Goal: Transaction & Acquisition: Register for event/course

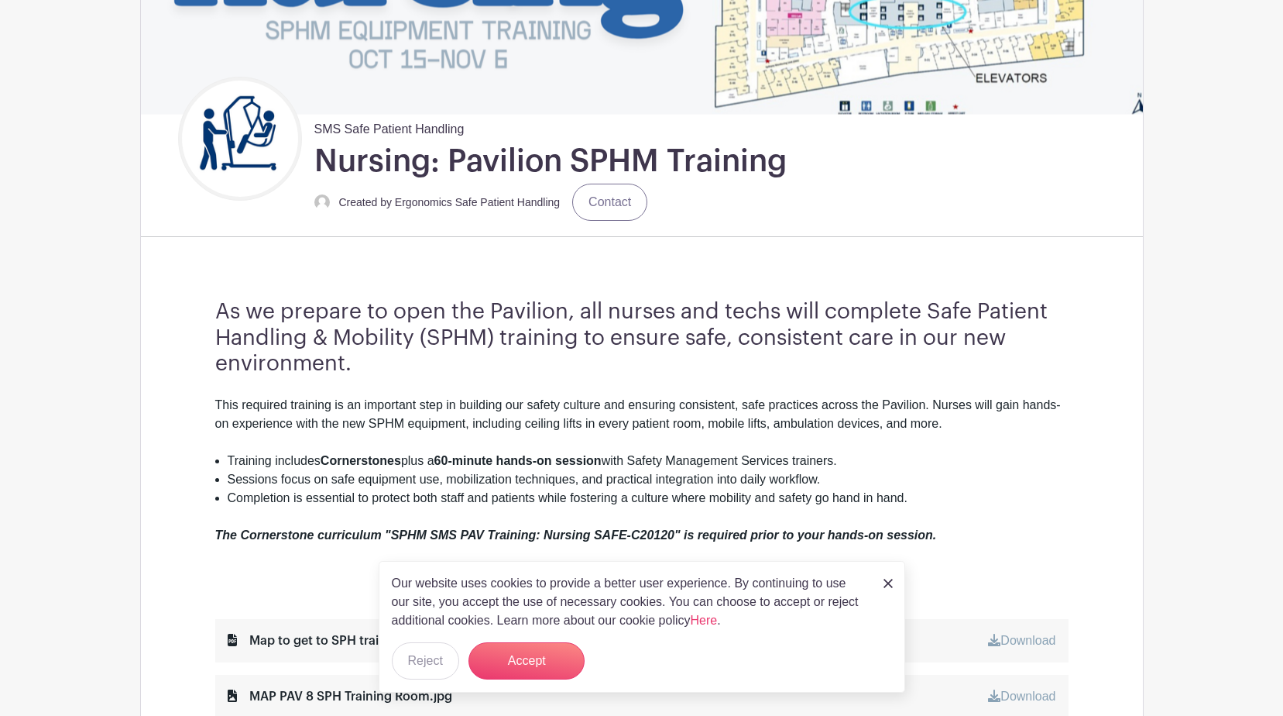
scroll to position [310, 0]
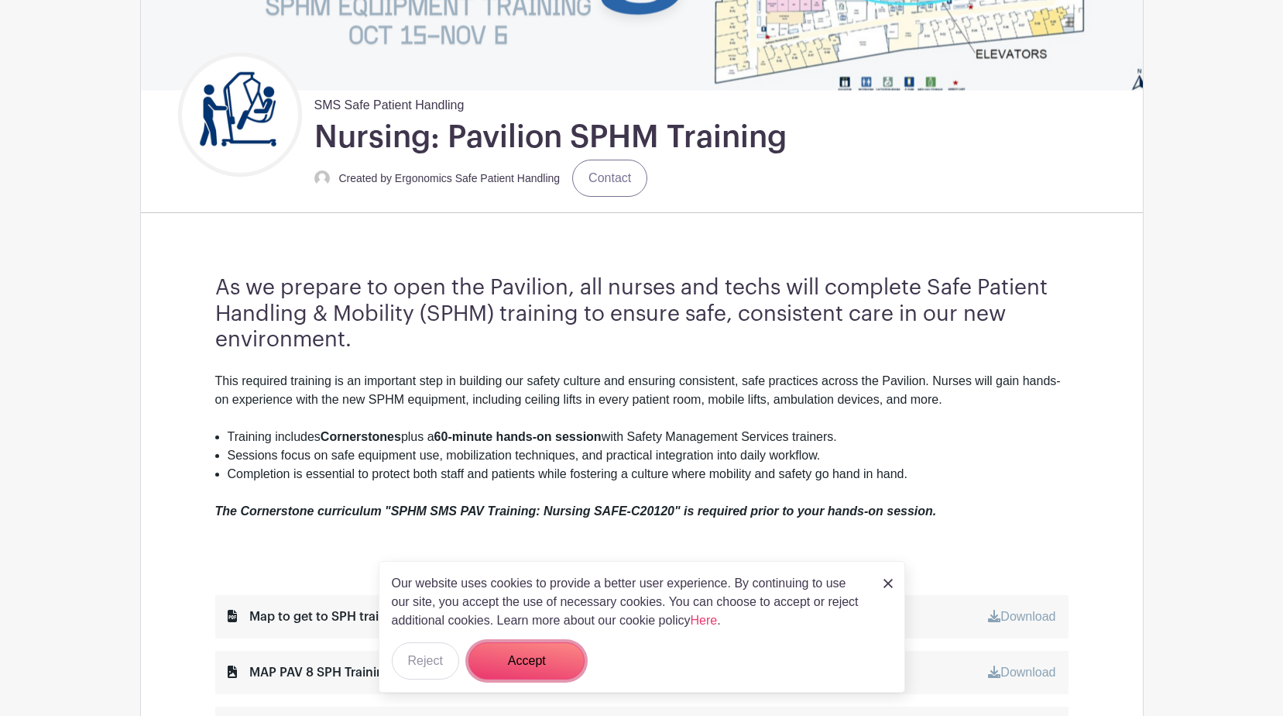
drag, startPoint x: 560, startPoint y: 650, endPoint x: 654, endPoint y: 616, distance: 99.7
click at [560, 647] on button "Accept" at bounding box center [527, 660] width 116 height 37
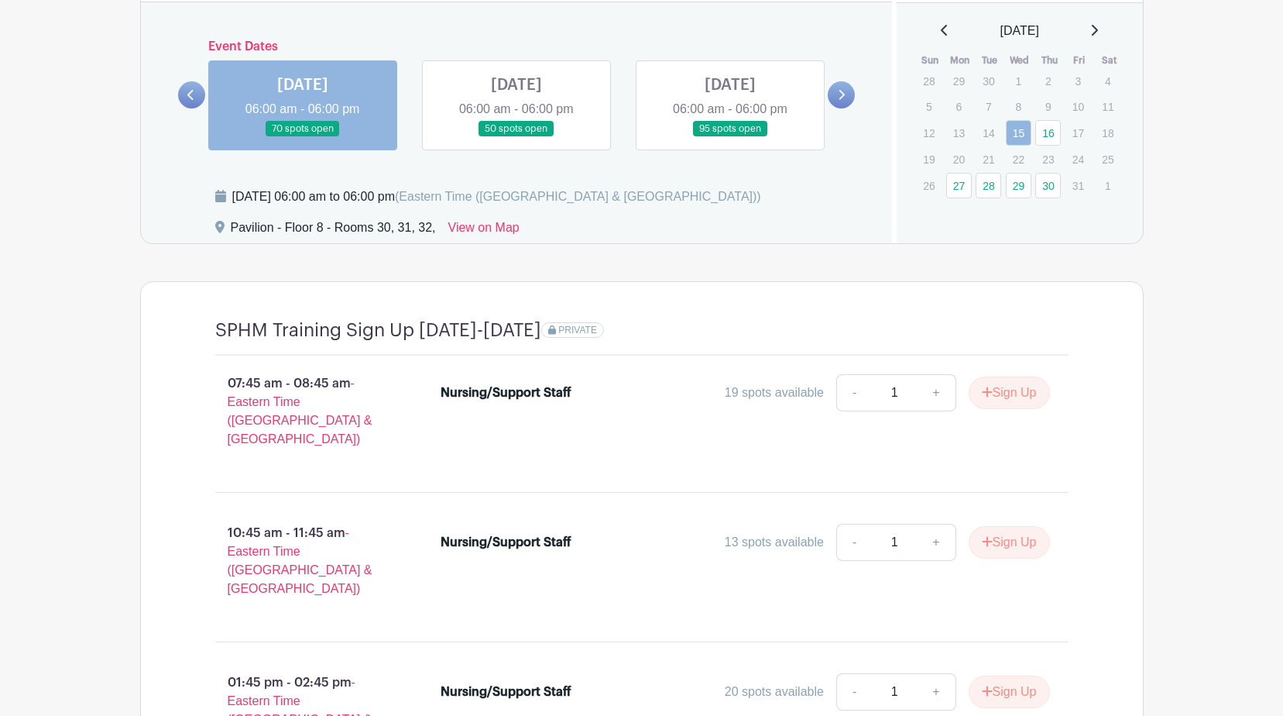
scroll to position [1317, 0]
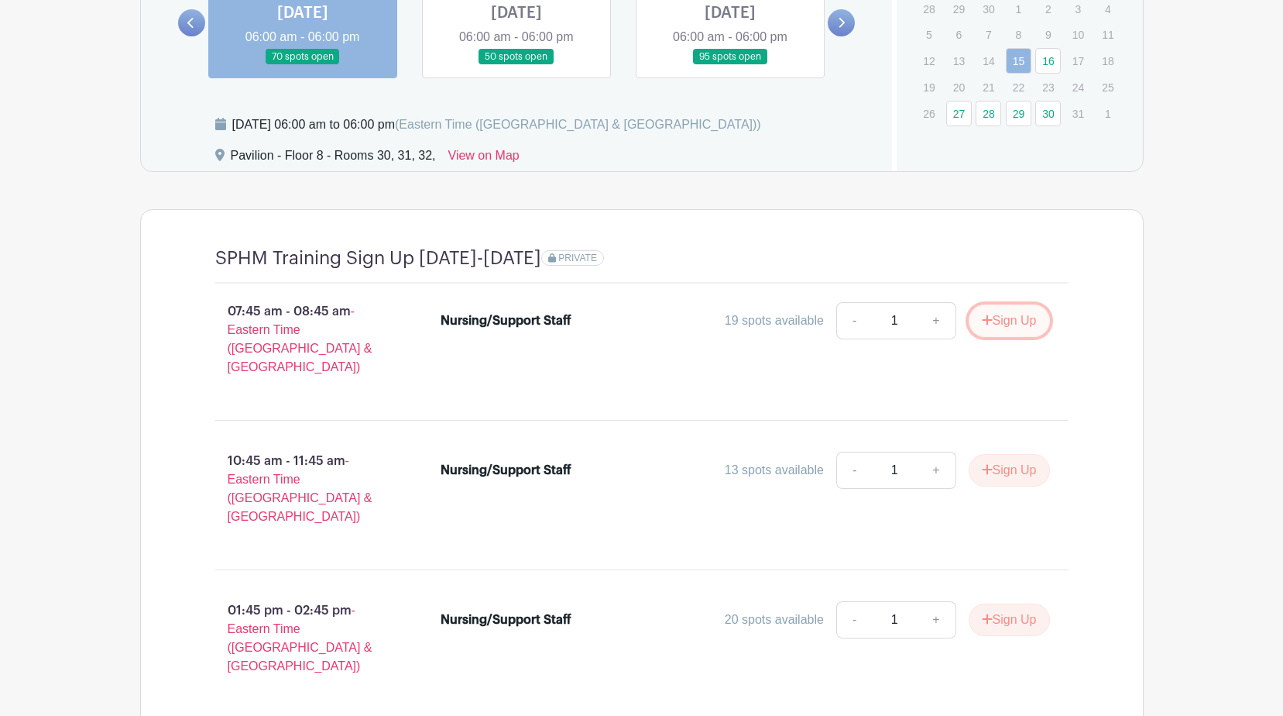
click at [1003, 323] on button "Sign Up" at bounding box center [1009, 320] width 81 height 33
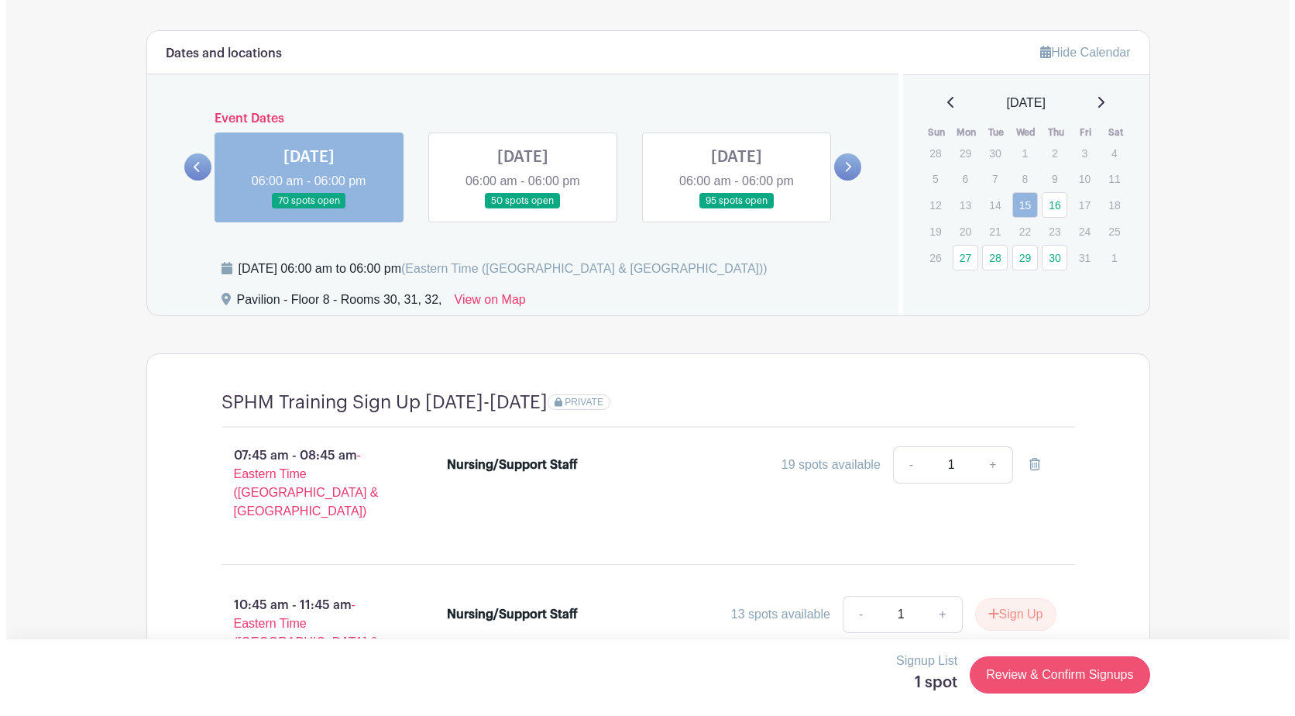
scroll to position [1162, 0]
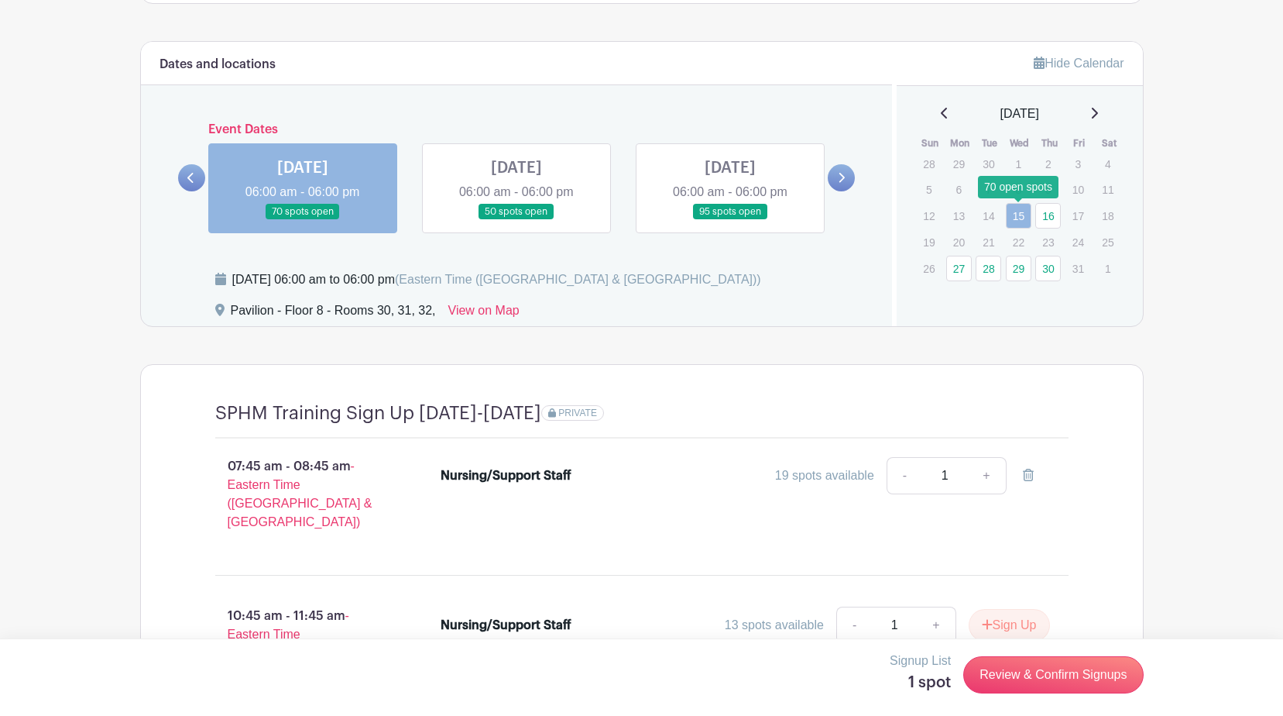
click at [1017, 217] on link "15" at bounding box center [1019, 216] width 26 height 26
click at [1050, 681] on link "Review & Confirm Signups" at bounding box center [1053, 674] width 180 height 37
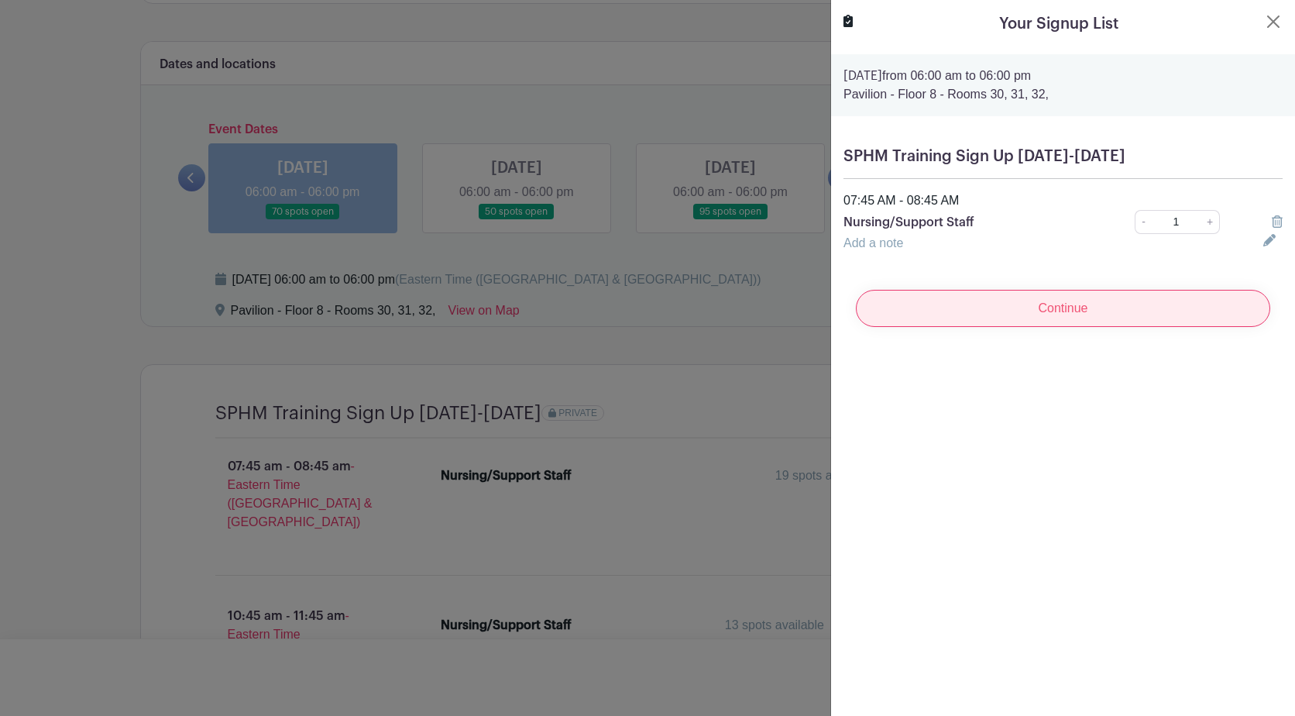
click at [1056, 307] on input "Continue" at bounding box center [1063, 308] width 414 height 37
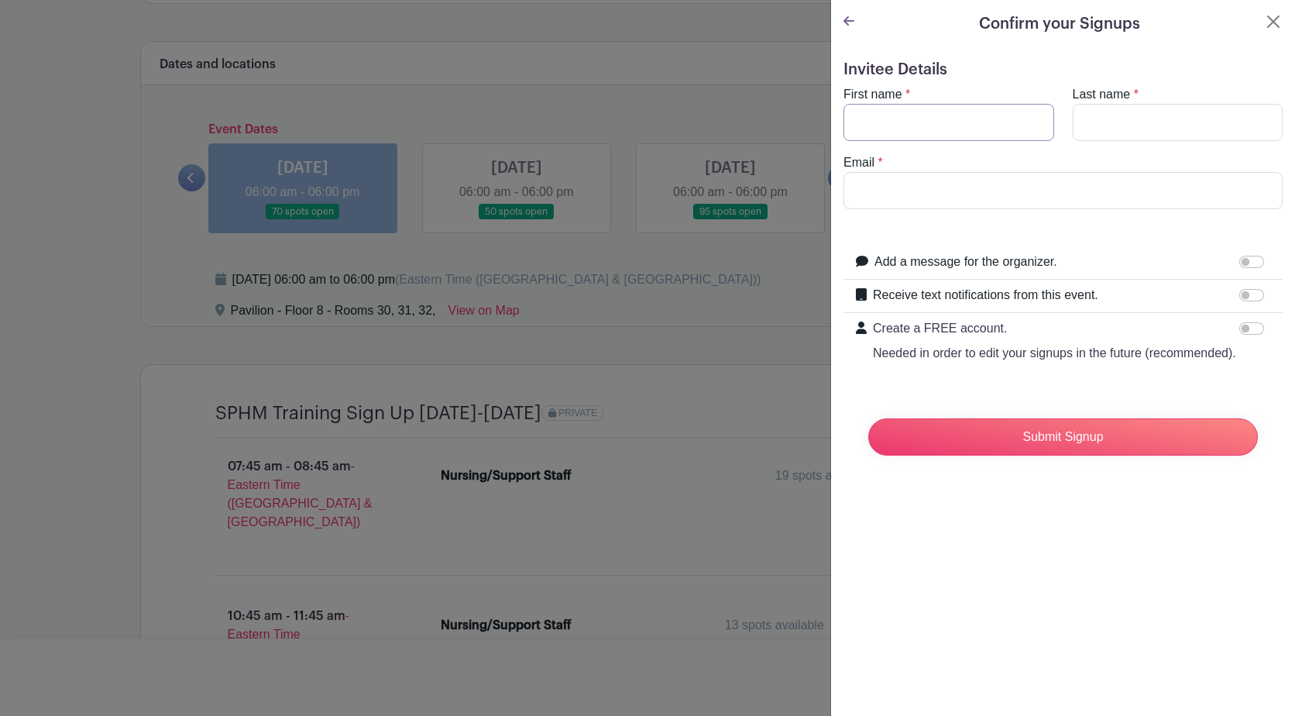
click at [897, 125] on input "First name" at bounding box center [948, 122] width 211 height 37
type input "[PERSON_NAME]"
click at [1138, 130] on input "Last name" at bounding box center [1178, 122] width 211 height 37
type input "start"
click at [877, 192] on input "Email" at bounding box center [1062, 190] width 439 height 37
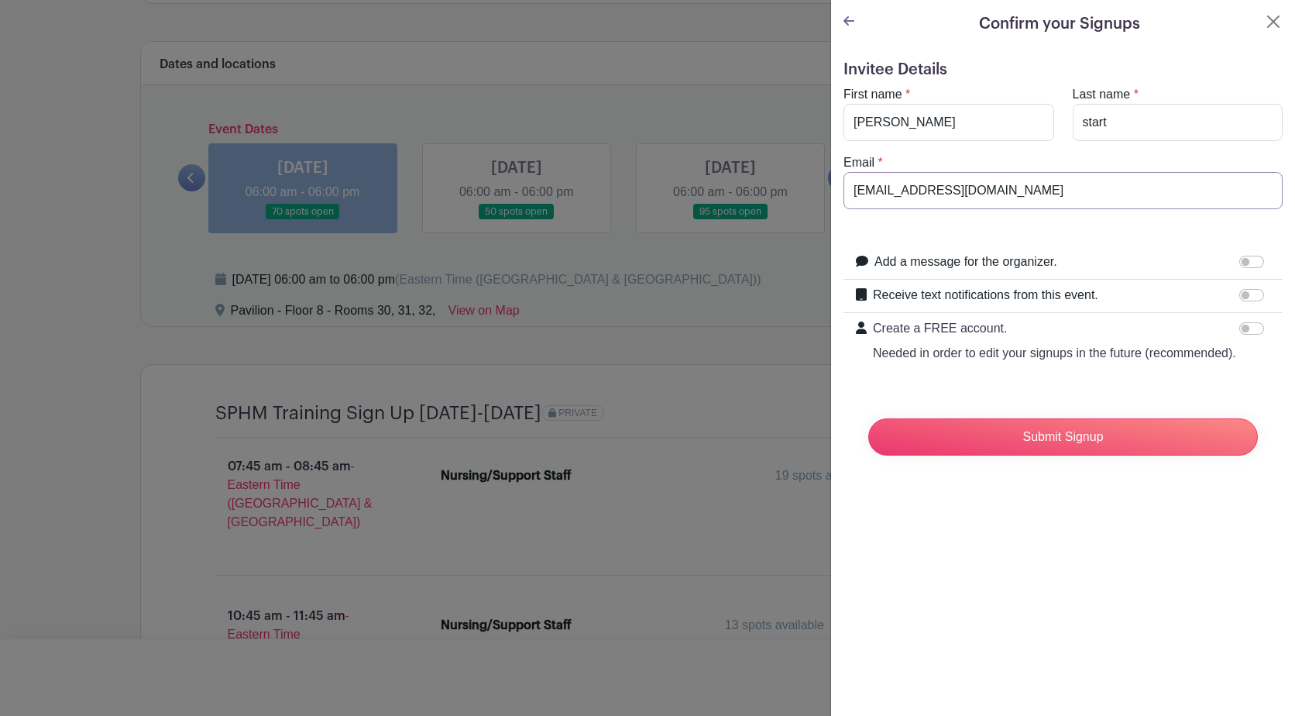
click at [899, 189] on input "[EMAIL_ADDRESS][DOMAIN_NAME]" at bounding box center [1062, 190] width 439 height 37
type input "[EMAIL_ADDRESS][DOMAIN_NAME]"
click at [1099, 455] on input "Submit Signup" at bounding box center [1063, 436] width 390 height 37
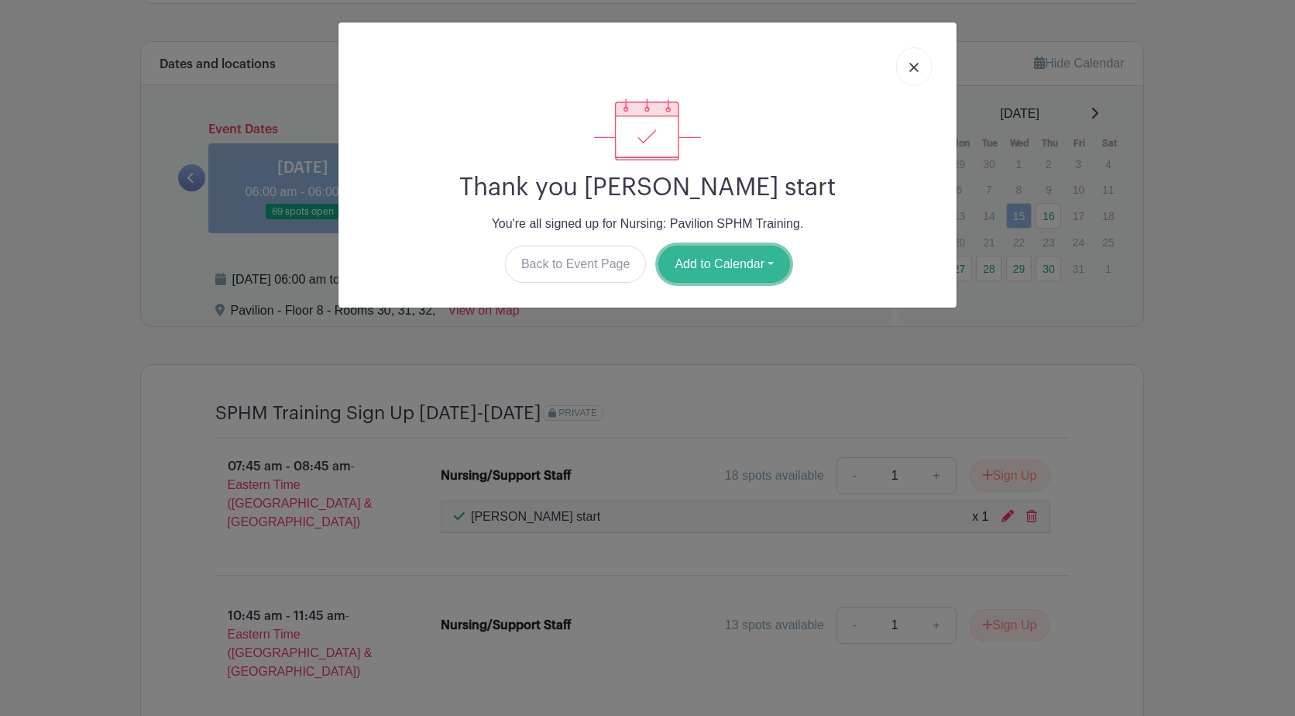
click at [712, 266] on button "Add to Calendar" at bounding box center [724, 264] width 132 height 37
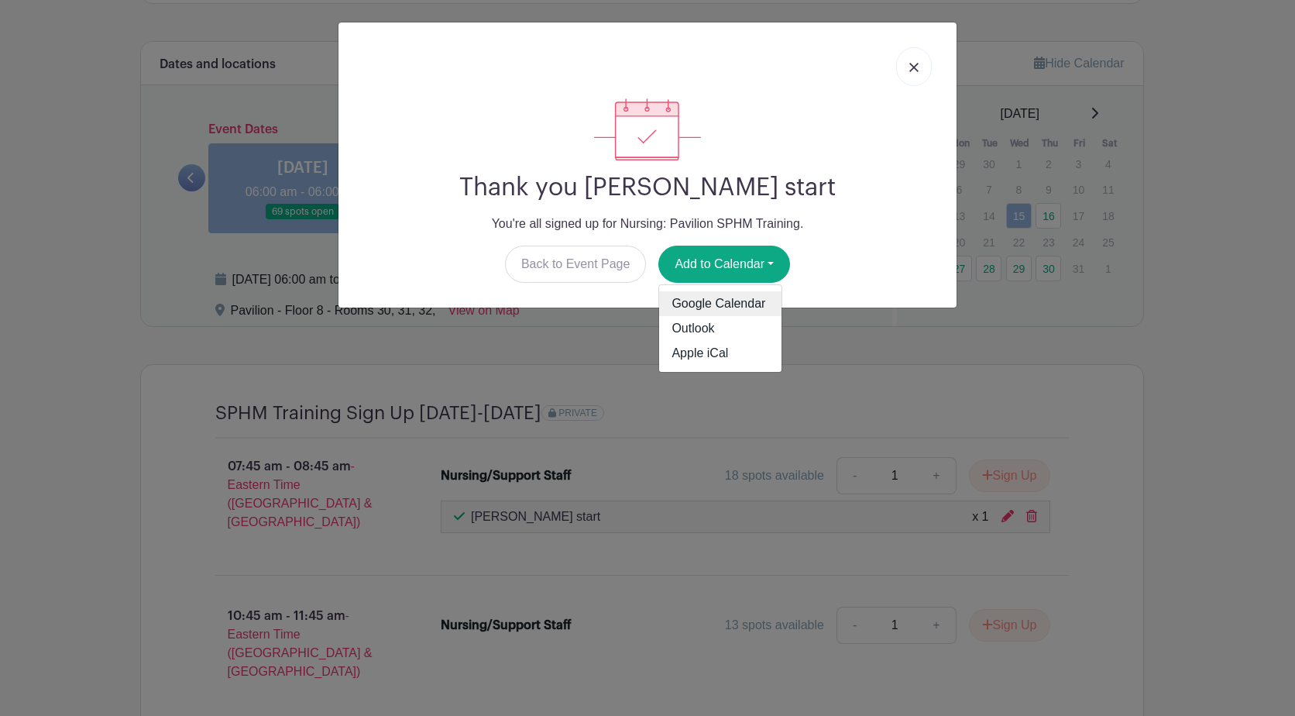
click at [747, 300] on link "Google Calendar" at bounding box center [720, 303] width 122 height 25
